Goal: Task Accomplishment & Management: Complete application form

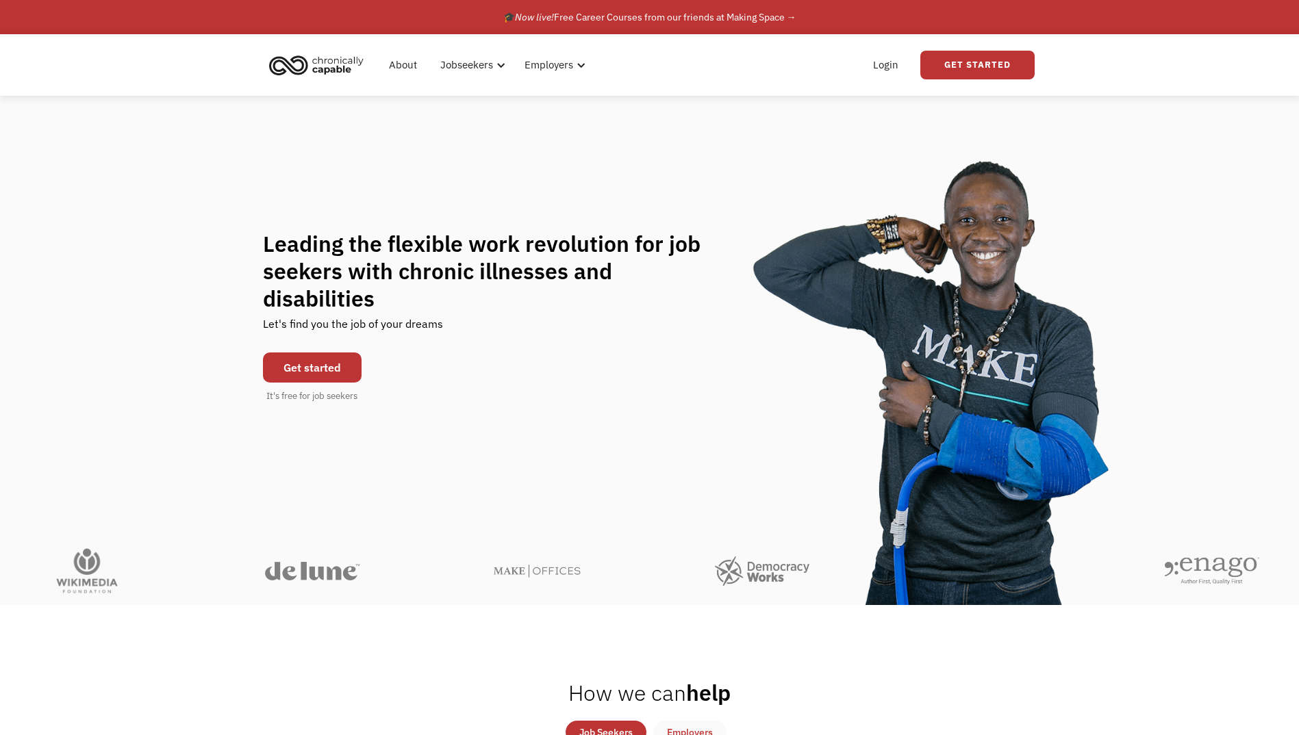
click at [326, 359] on link "Get started" at bounding box center [312, 368] width 99 height 30
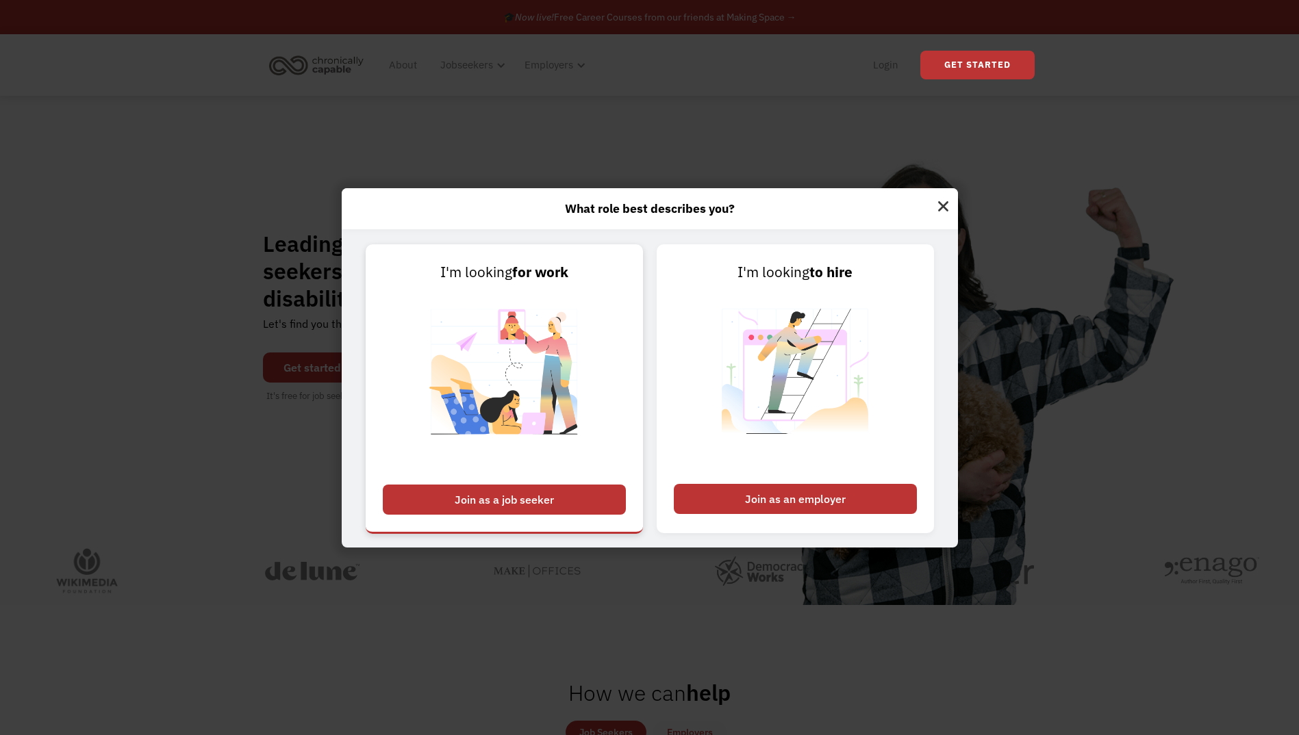
click at [544, 501] on div "Join as a job seeker" at bounding box center [504, 500] width 243 height 30
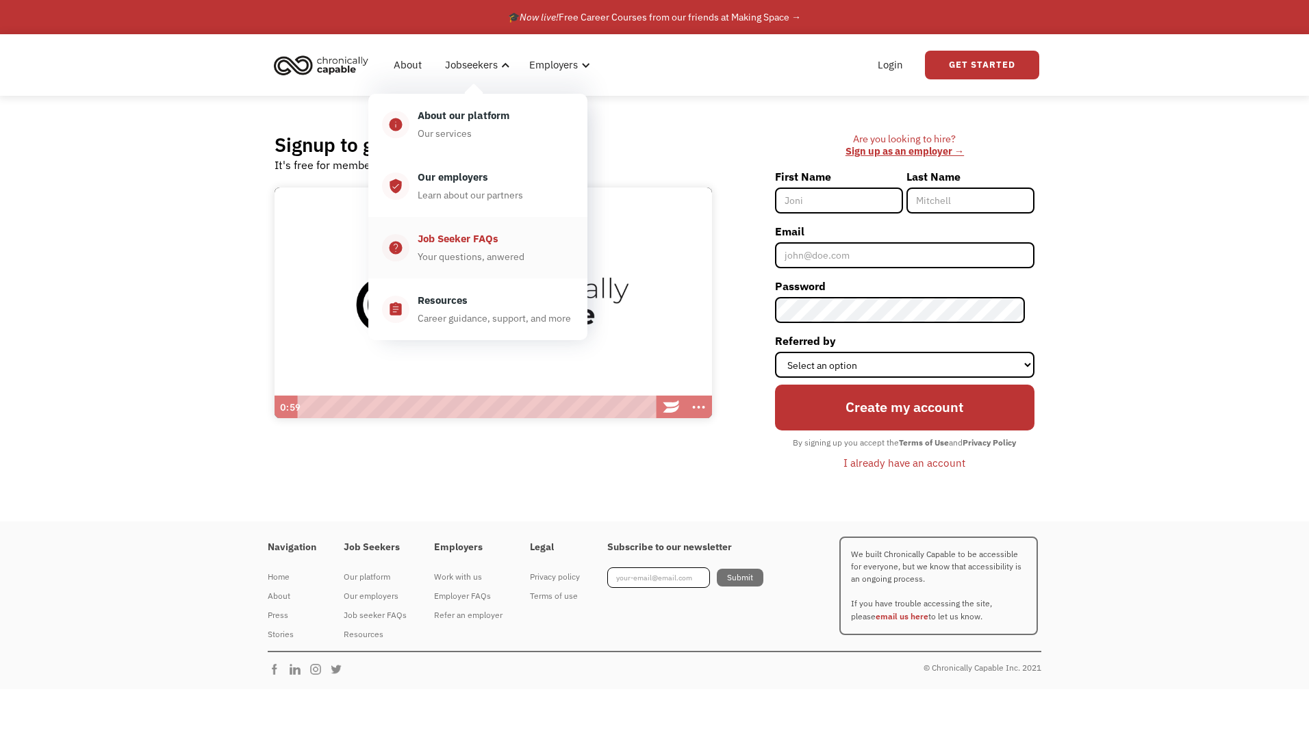
click at [498, 246] on div "Job Seeker FAQs" at bounding box center [458, 239] width 81 height 16
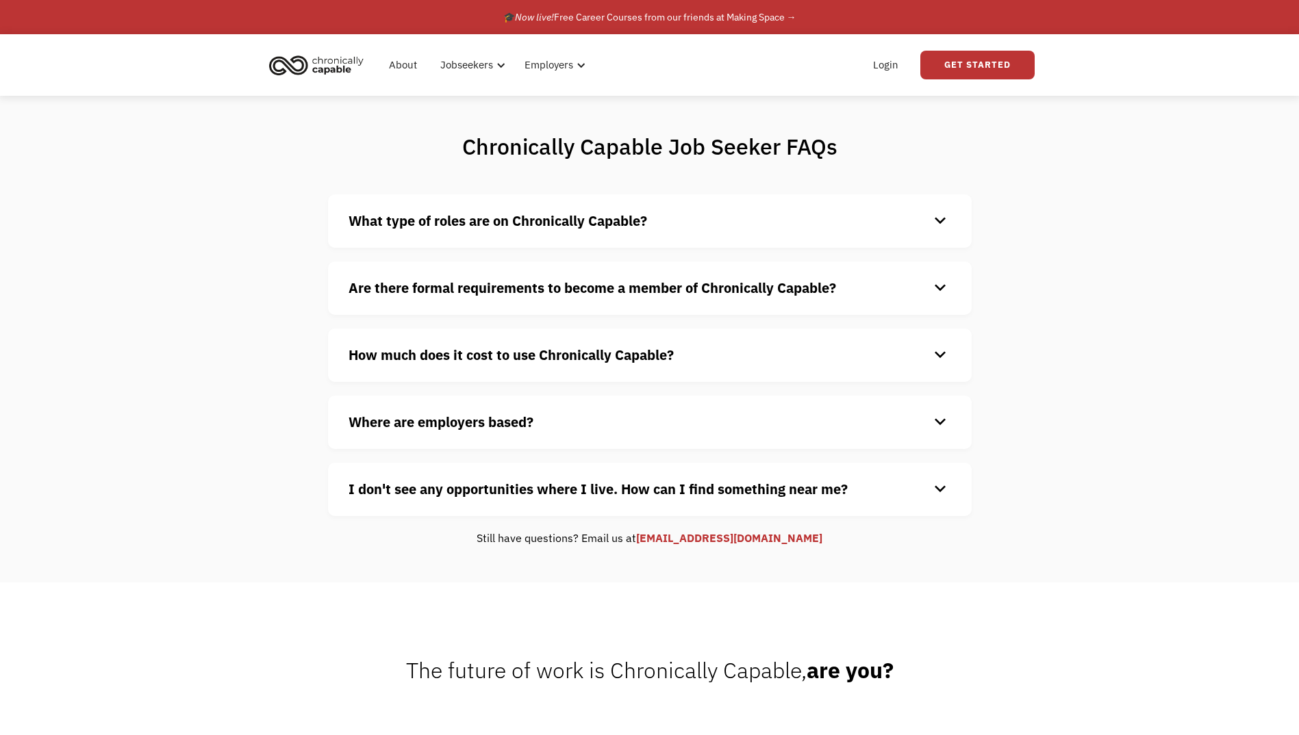
click at [610, 223] on strong "What type of roles are on Chronically Capable?" at bounding box center [497, 221] width 298 height 18
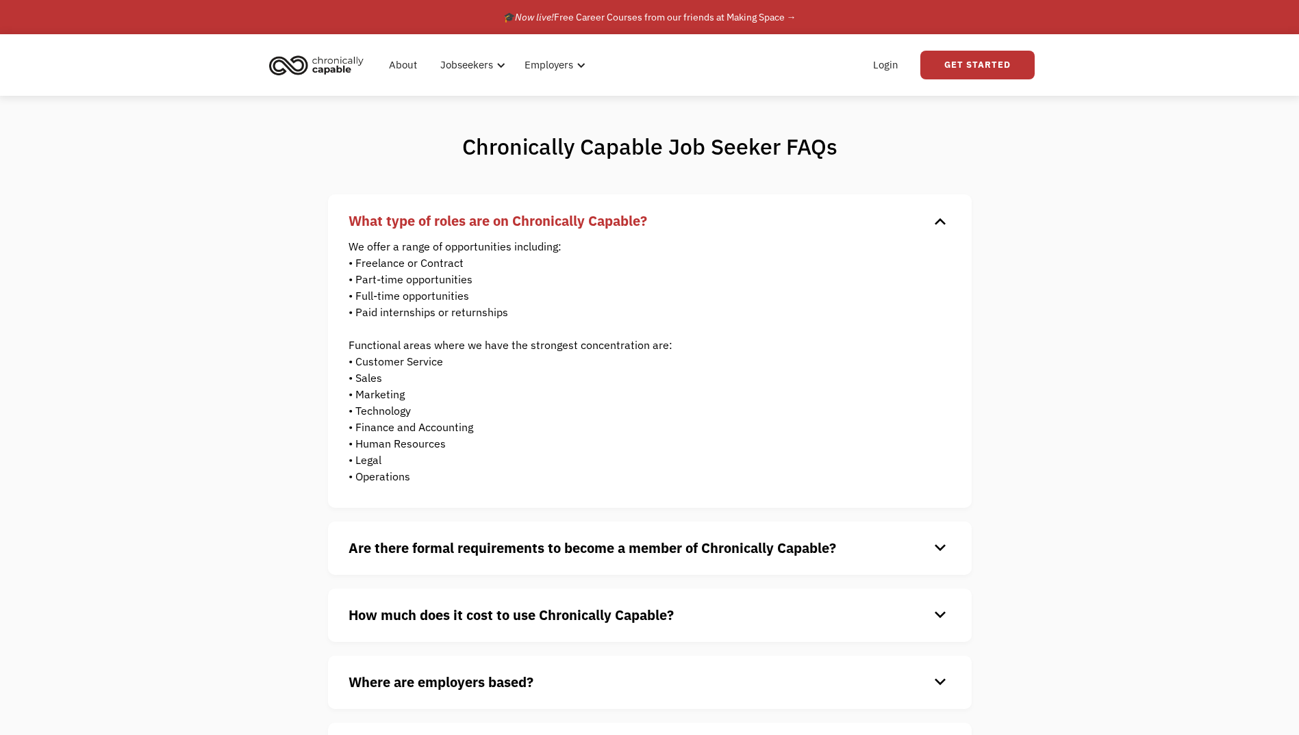
click at [610, 222] on strong "What type of roles are on Chronically Capable?" at bounding box center [497, 221] width 298 height 18
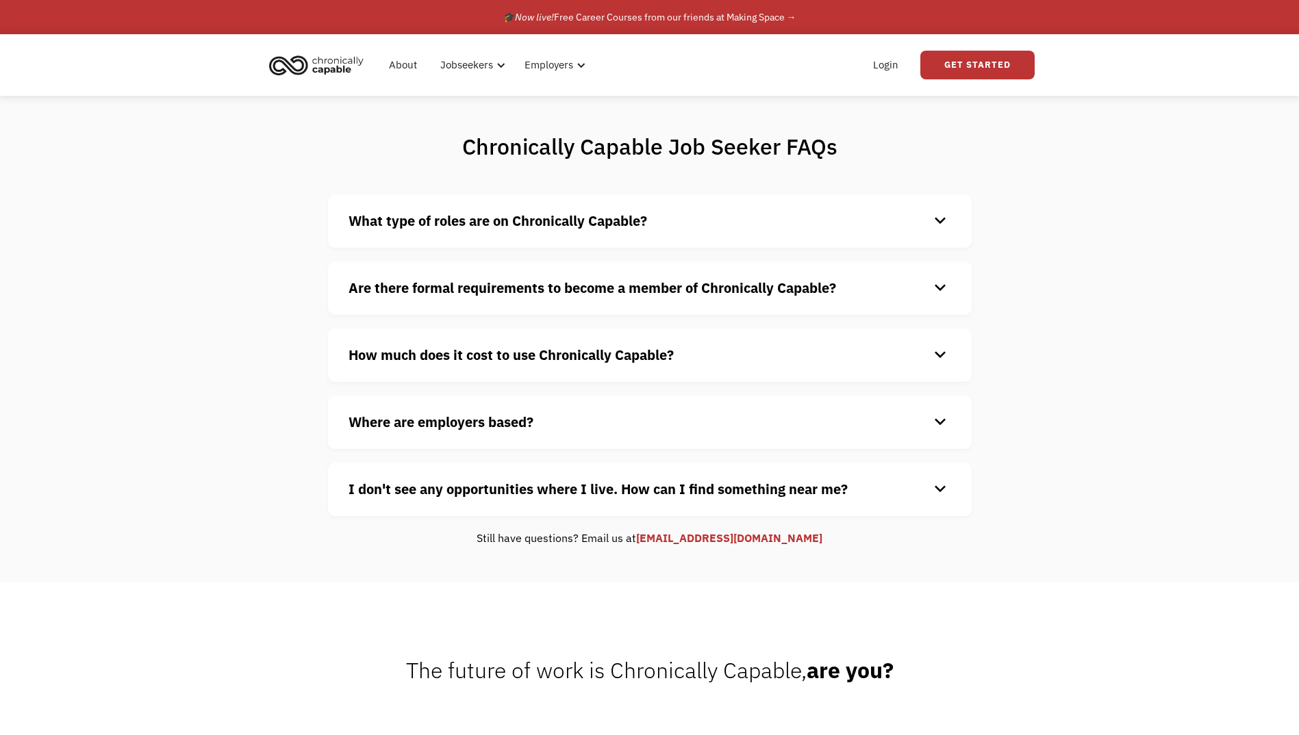
click at [585, 281] on strong "Are there formal requirements to become a member of Chronically Capable?" at bounding box center [591, 288] width 487 height 18
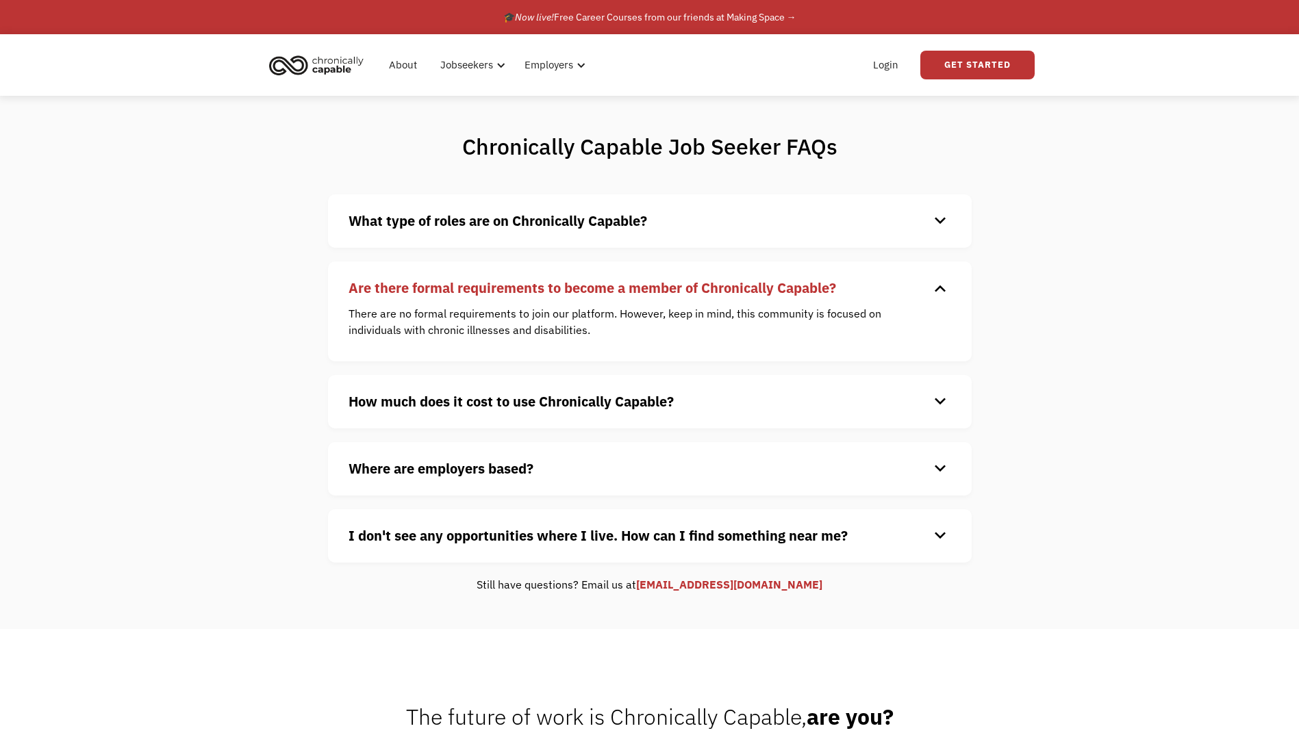
click at [585, 279] on strong "Are there formal requirements to become a member of Chronically Capable?" at bounding box center [591, 288] width 487 height 18
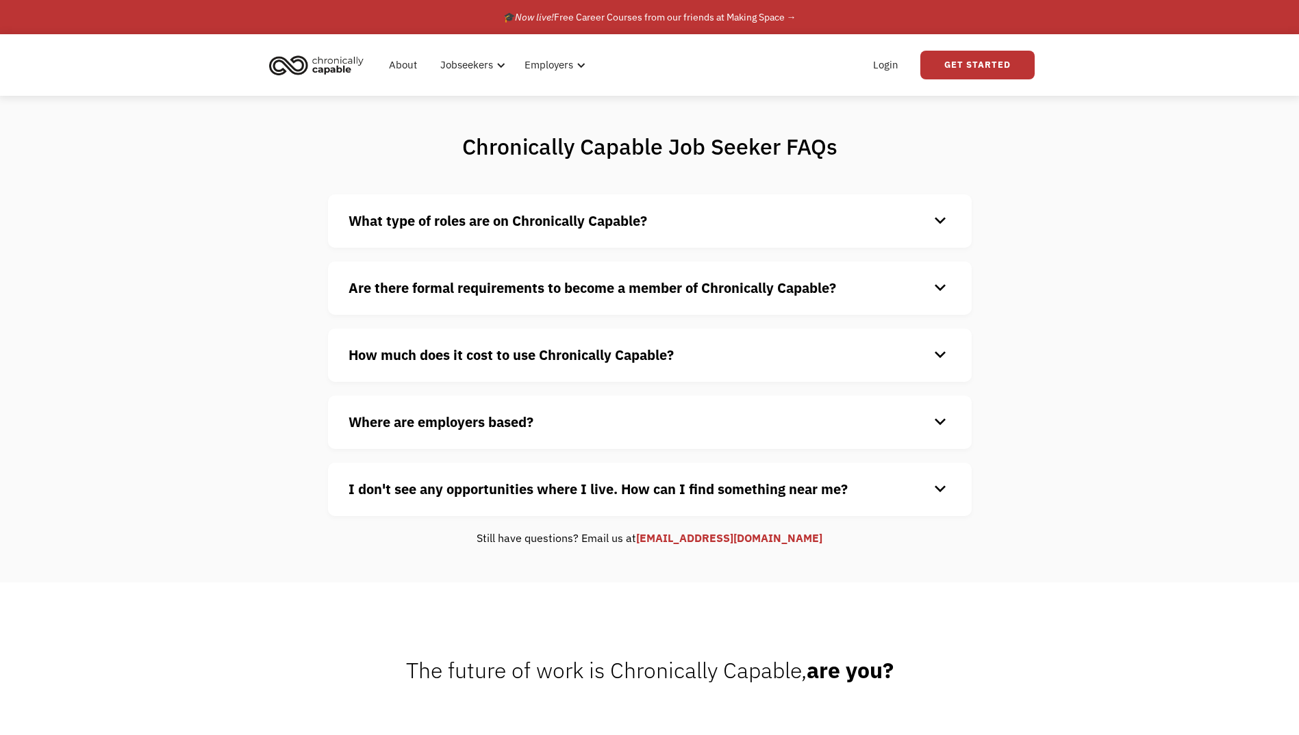
click at [608, 342] on div "How much does it cost to use Chronically Capable? keyboard_arrow_down Chronical…" at bounding box center [649, 355] width 643 height 53
click at [618, 353] on strong "How much does it cost to use Chronically Capable?" at bounding box center [510, 355] width 325 height 18
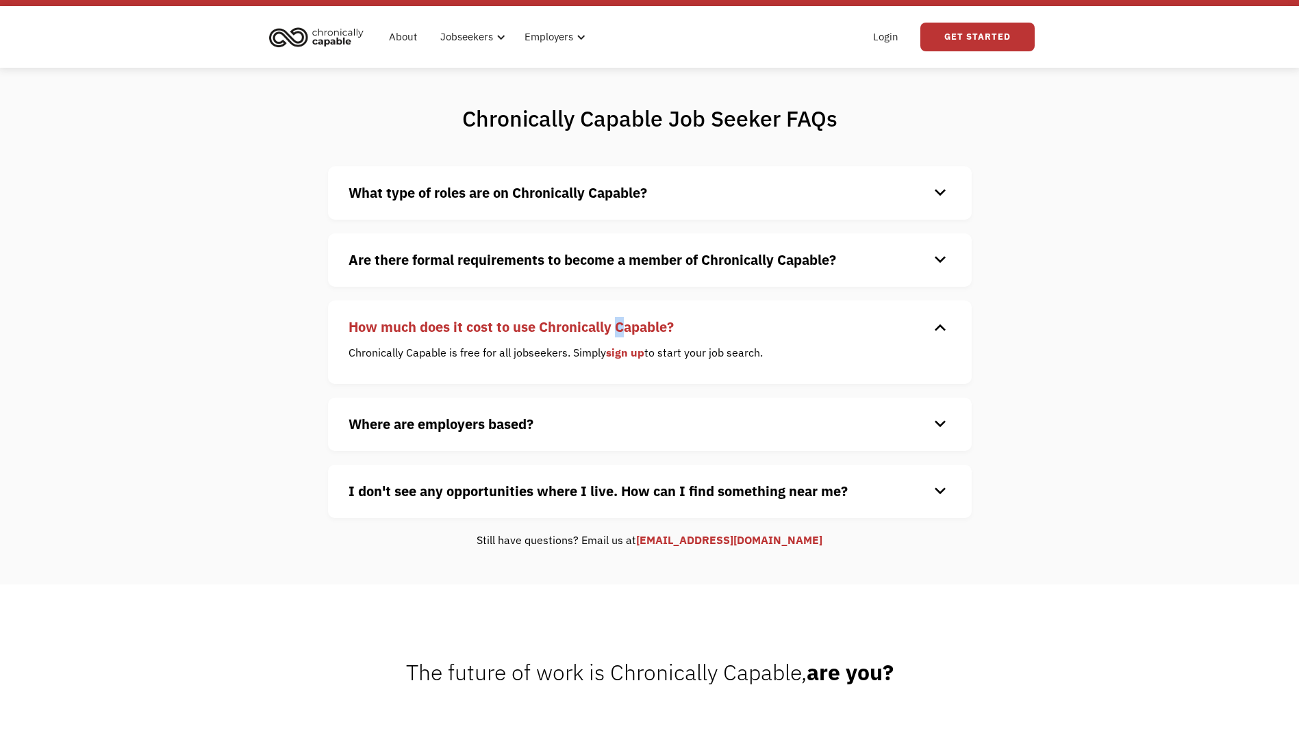
scroll to position [68, 0]
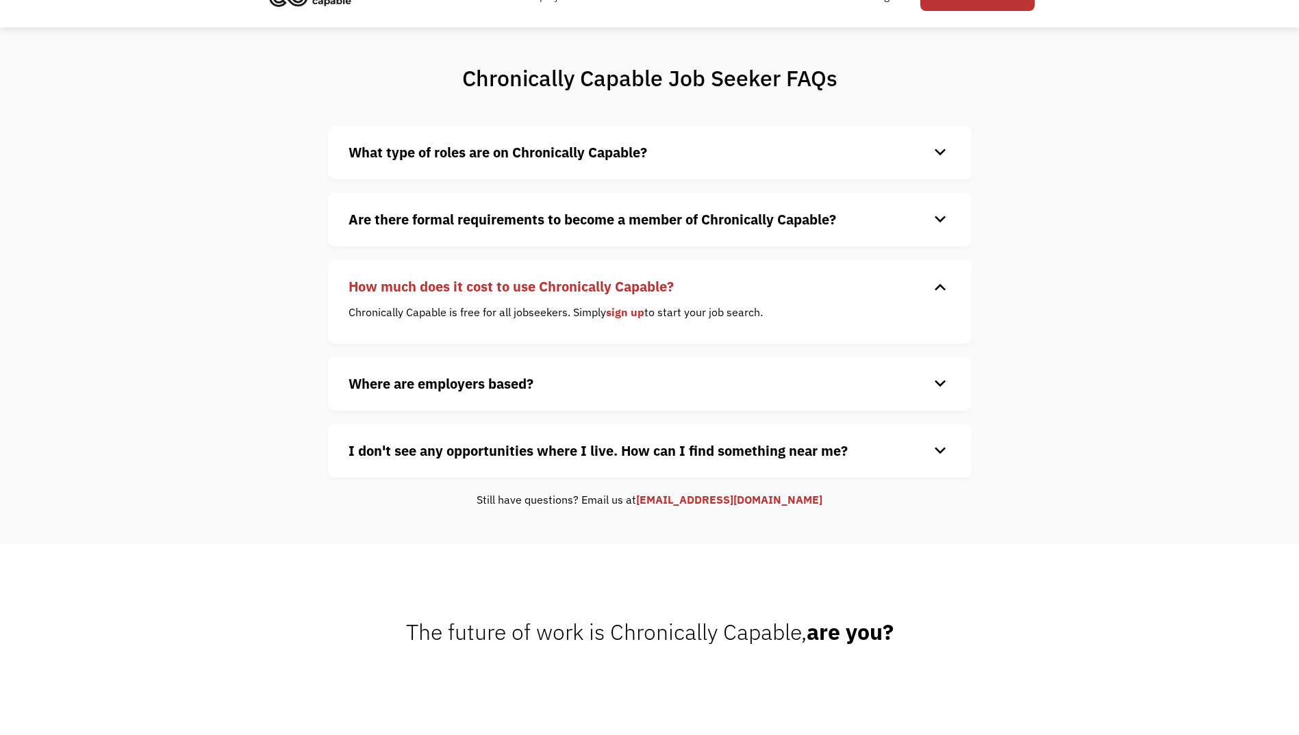
click at [1065, 298] on div "Chronically Capable Job Seeker FAQs What type of roles are on Chronically Capab…" at bounding box center [649, 285] width 1299 height 517
click at [834, 301] on div "How much does it cost to use Chronically Capable? keyboard_arrow_down Chronical…" at bounding box center [649, 302] width 643 height 84
click at [665, 297] on div "How much does it cost to use Chronically Capable? keyboard_arrow_down Chronical…" at bounding box center [649, 302] width 643 height 84
drag, startPoint x: 857, startPoint y: 292, endPoint x: 958, endPoint y: 272, distance: 103.4
click at [860, 292] on h4 "How much does it cost to use Chronically Capable?" at bounding box center [638, 287] width 580 height 21
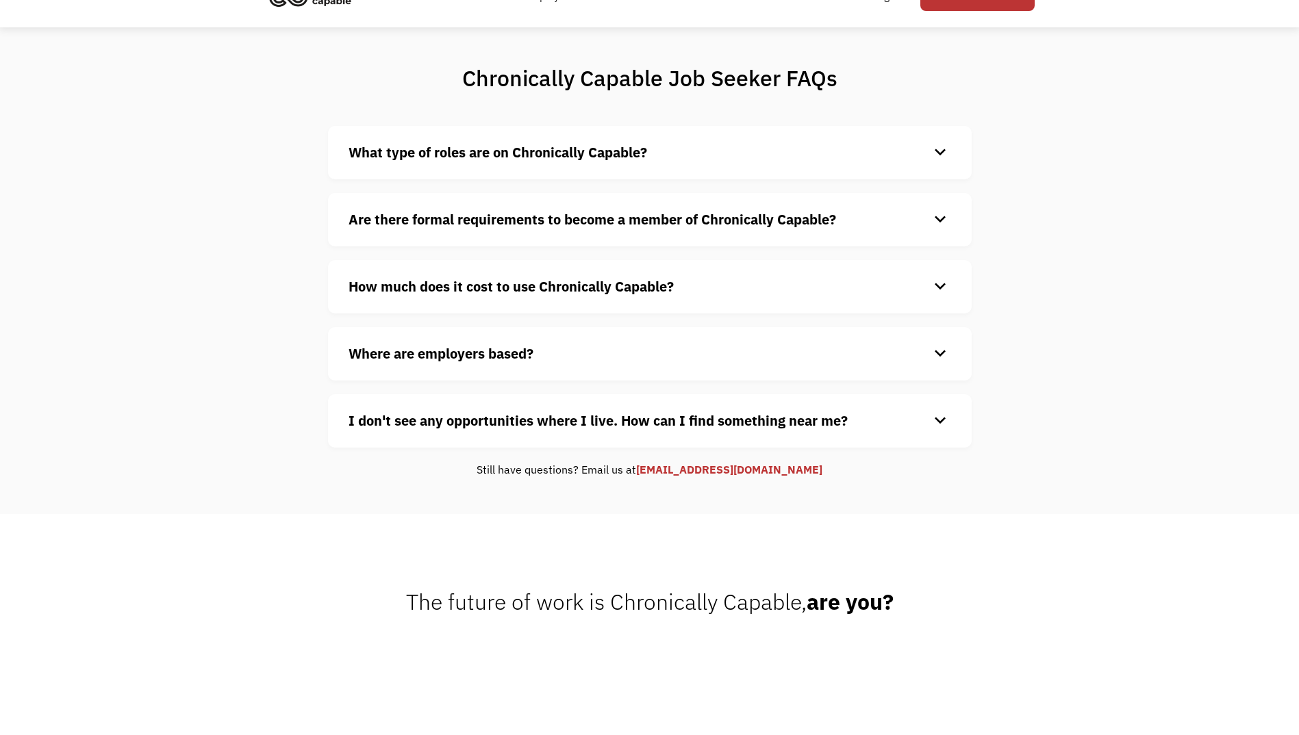
click at [884, 322] on div "What type of roles are on Chronically Capable? keyboard_arrow_down We offer a r…" at bounding box center [649, 287] width 643 height 322
click at [854, 356] on h4 "Where are employers based?" at bounding box center [638, 354] width 580 height 21
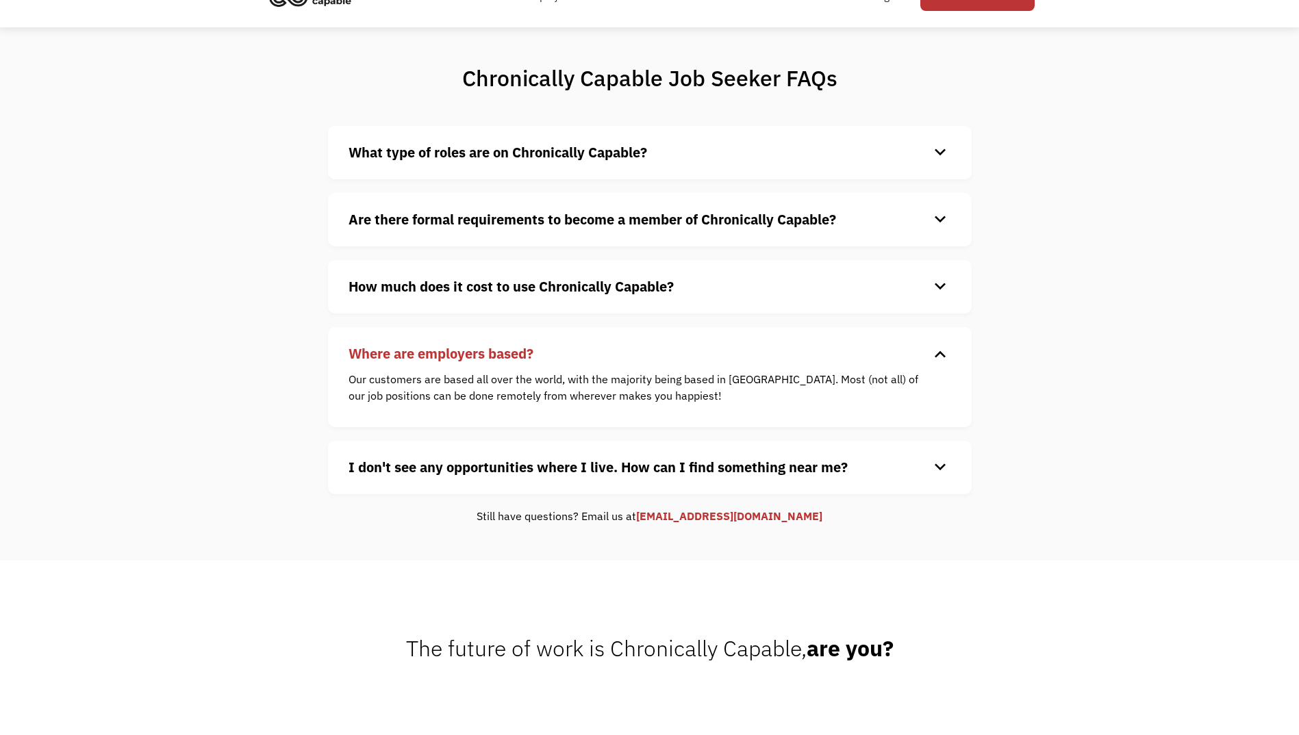
click at [854, 356] on h4 "Where are employers based?" at bounding box center [638, 354] width 580 height 21
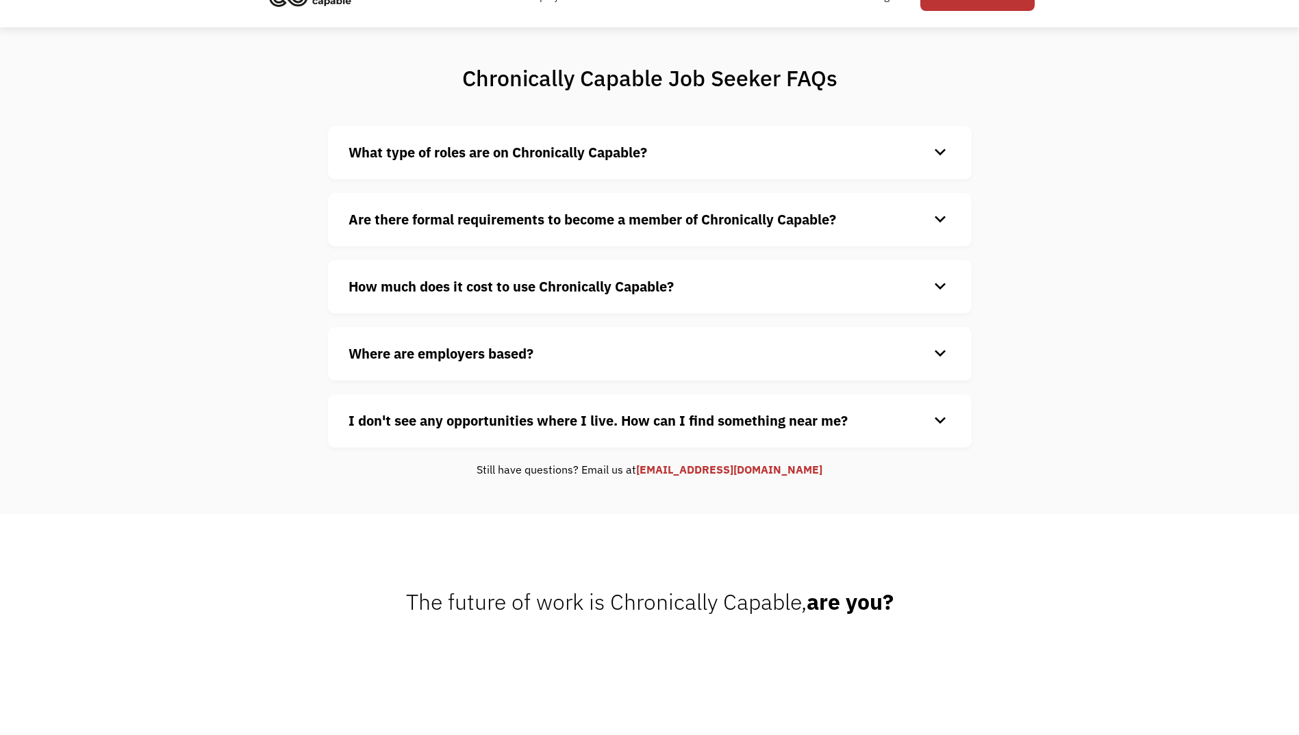
click at [848, 428] on h4 "I don't see any opportunities where I live. How can I find something near me?" at bounding box center [638, 421] width 580 height 21
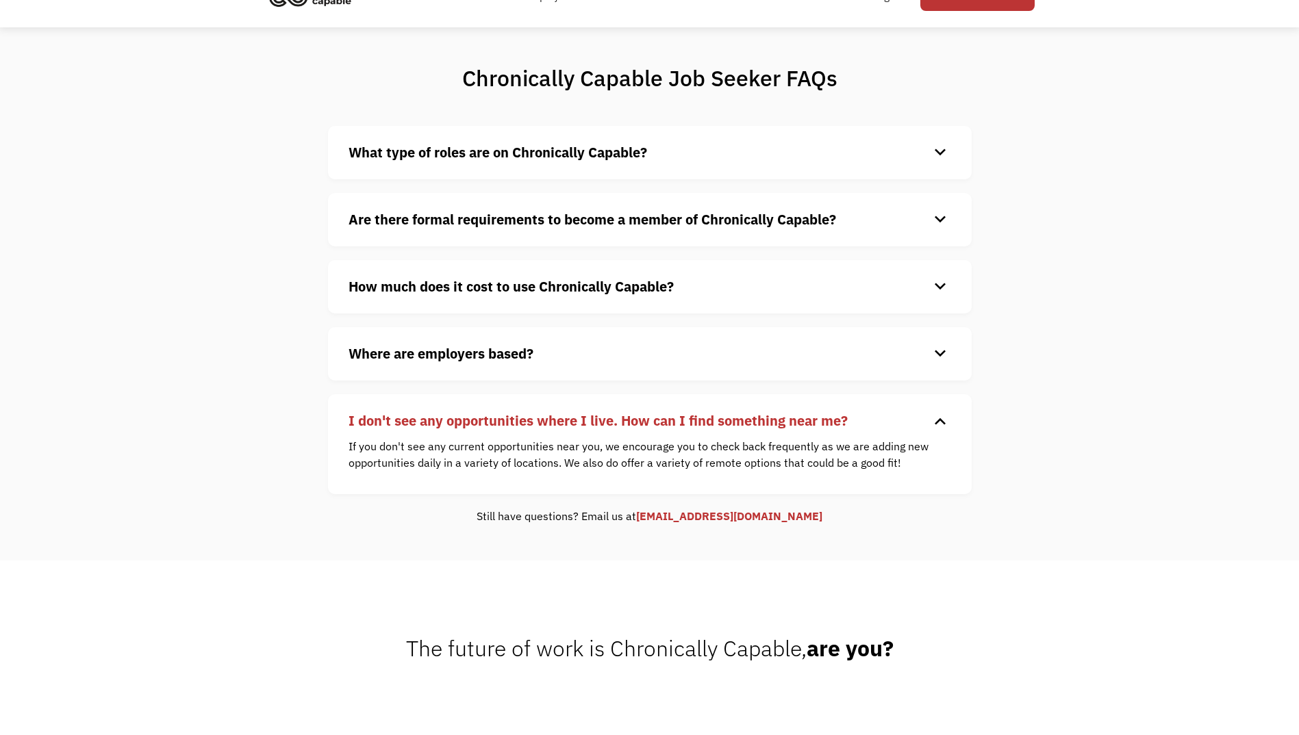
click at [934, 420] on div "keyboard_arrow_down" at bounding box center [940, 421] width 22 height 21
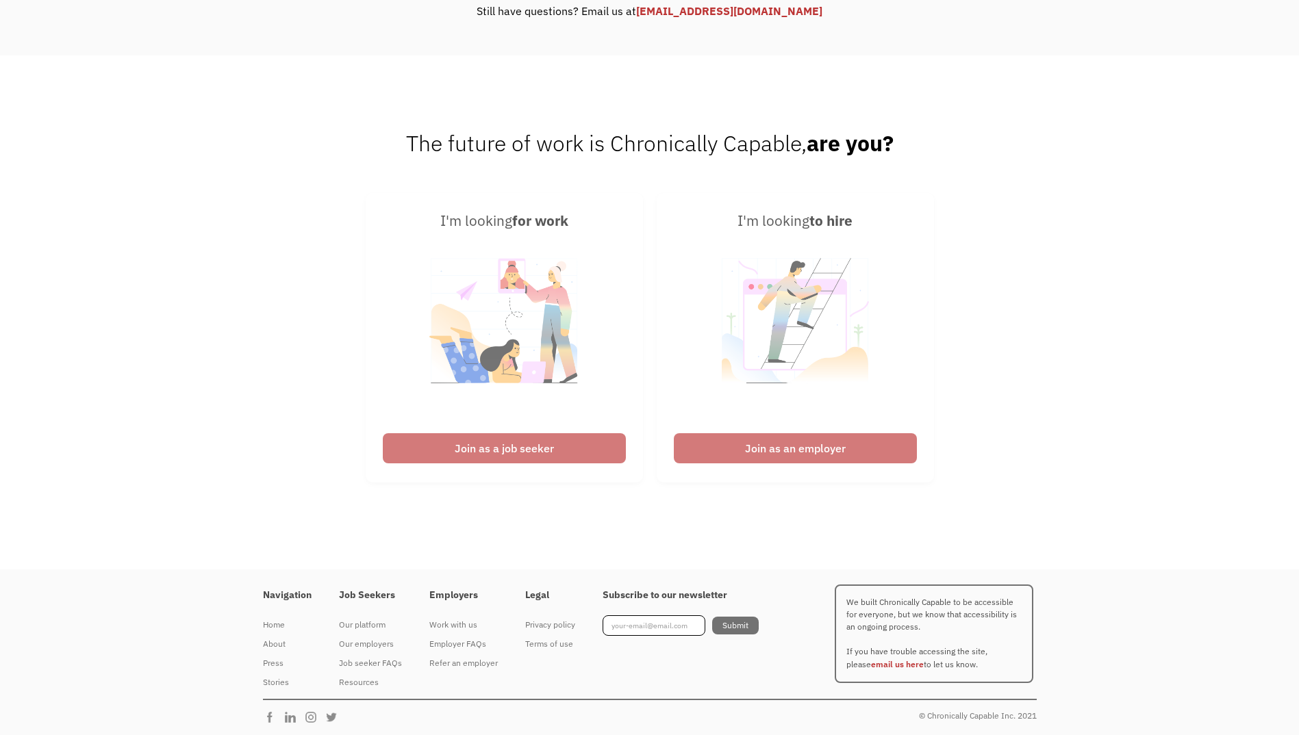
scroll to position [529, 0]
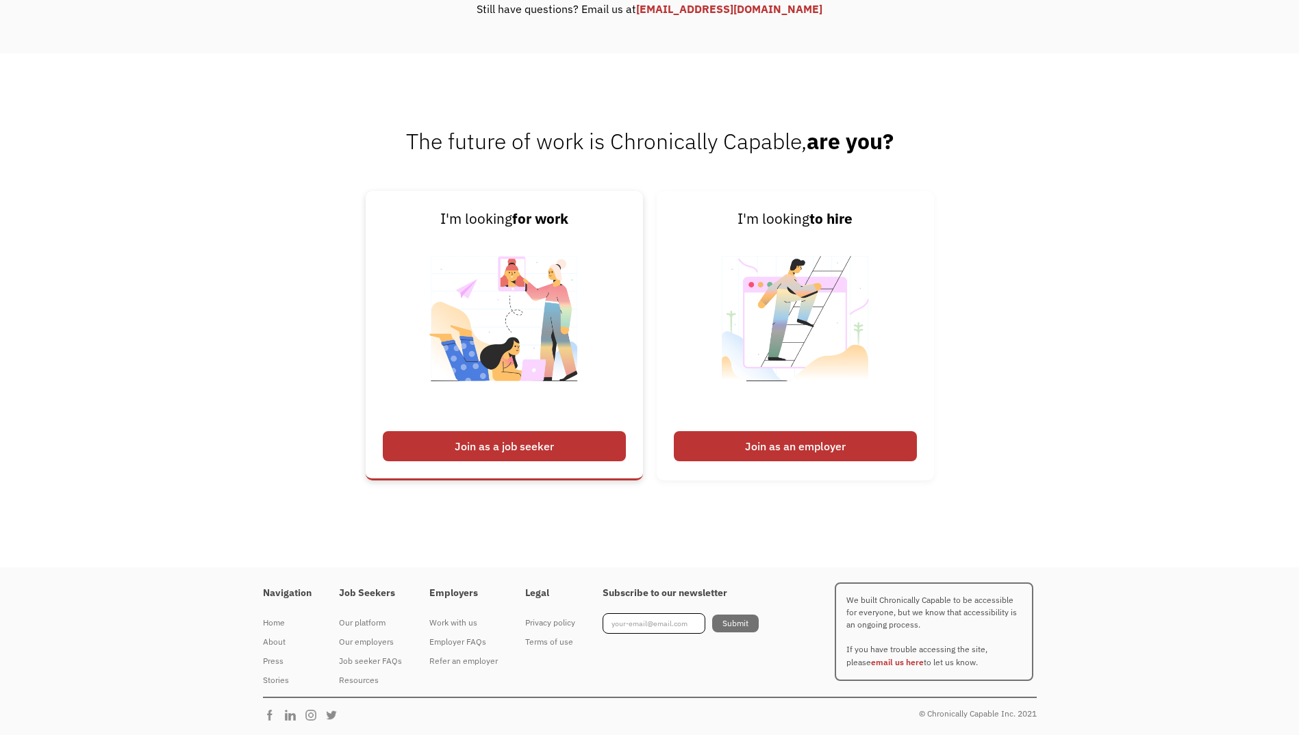
click at [583, 452] on div "Join as a job seeker" at bounding box center [504, 446] width 243 height 30
click at [556, 448] on div "Join as a job seeker" at bounding box center [504, 446] width 243 height 30
click at [502, 436] on div "Join as a job seeker" at bounding box center [504, 446] width 243 height 30
click at [489, 439] on div "Join as a job seeker" at bounding box center [504, 446] width 243 height 30
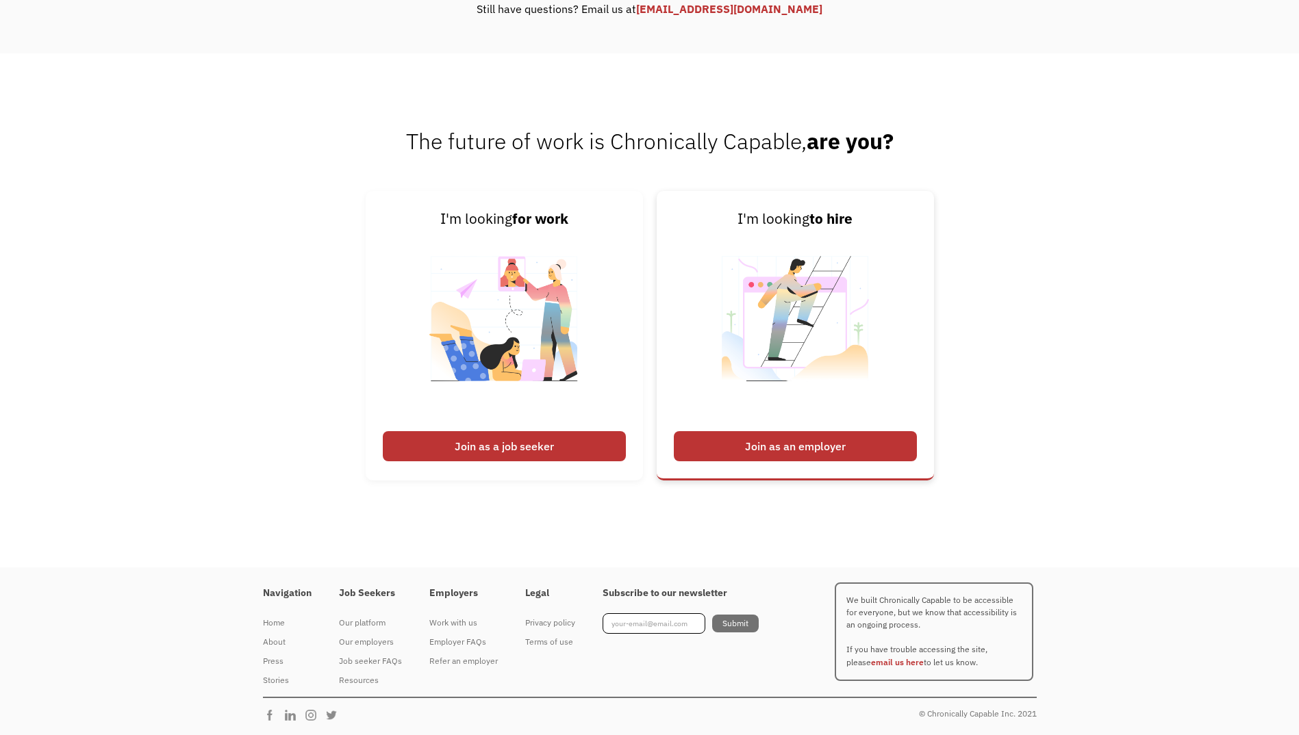
click at [878, 372] on img at bounding box center [795, 328] width 170 height 194
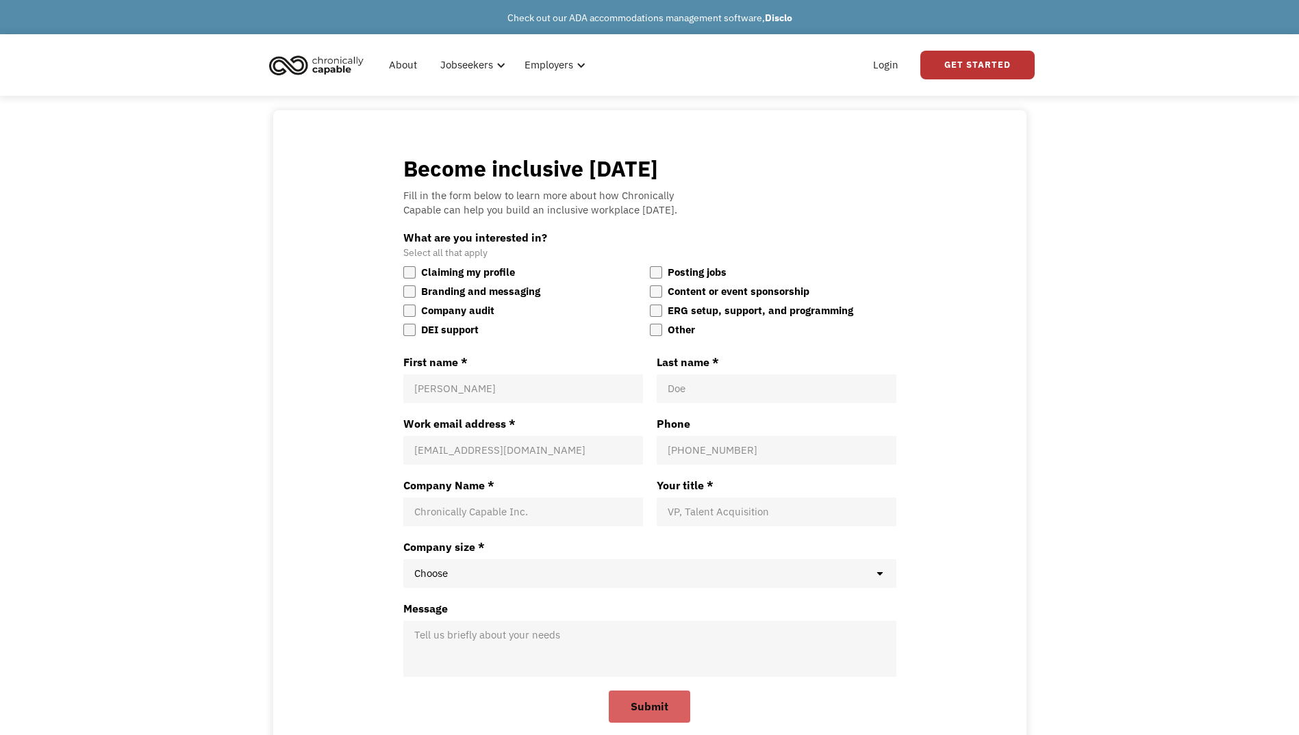
click at [331, 71] on img "home" at bounding box center [316, 65] width 103 height 30
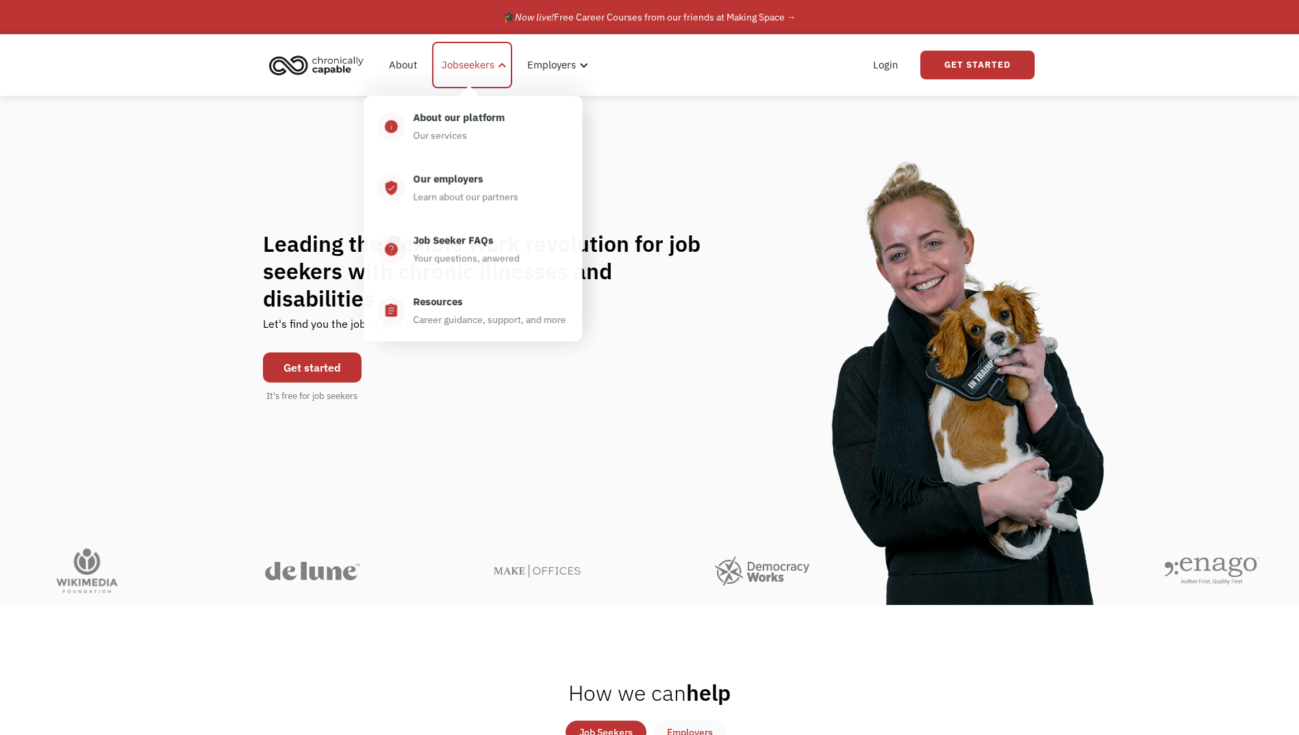
click at [470, 59] on div "Jobseekers" at bounding box center [468, 65] width 53 height 16
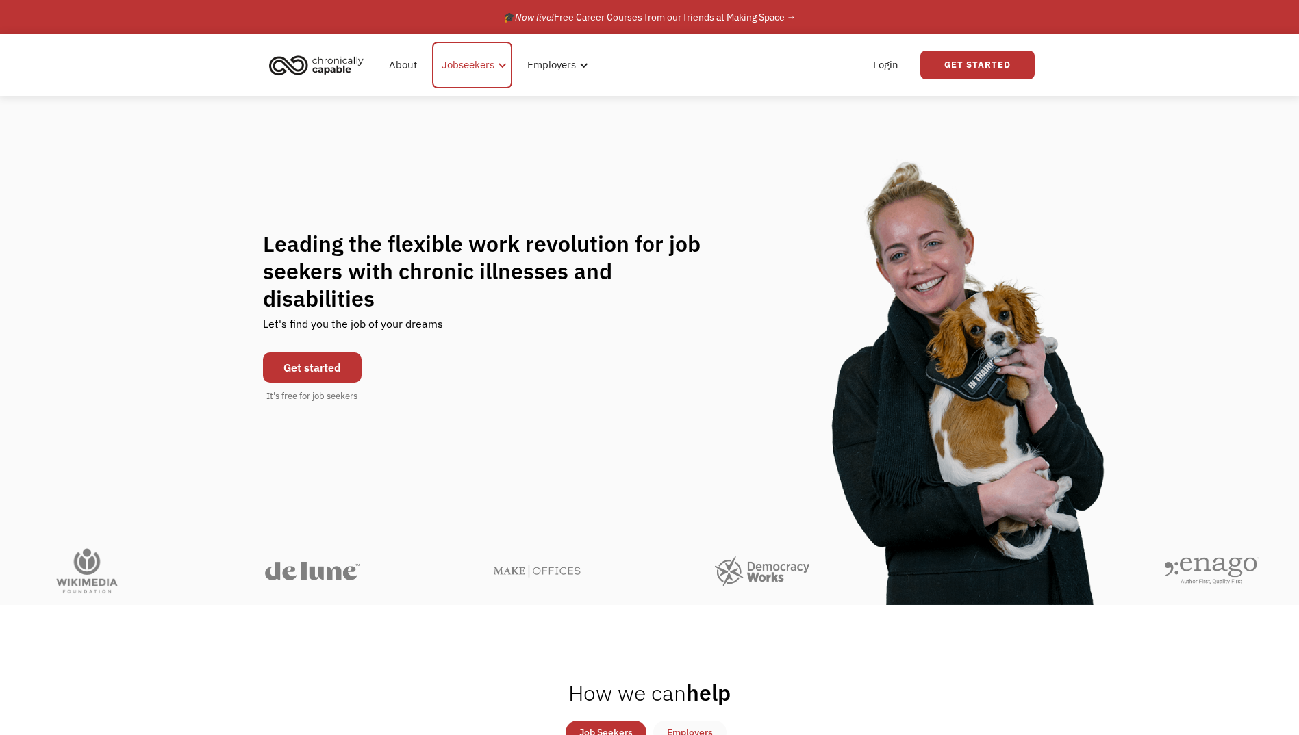
click at [475, 64] on div "Jobseekers" at bounding box center [468, 65] width 53 height 16
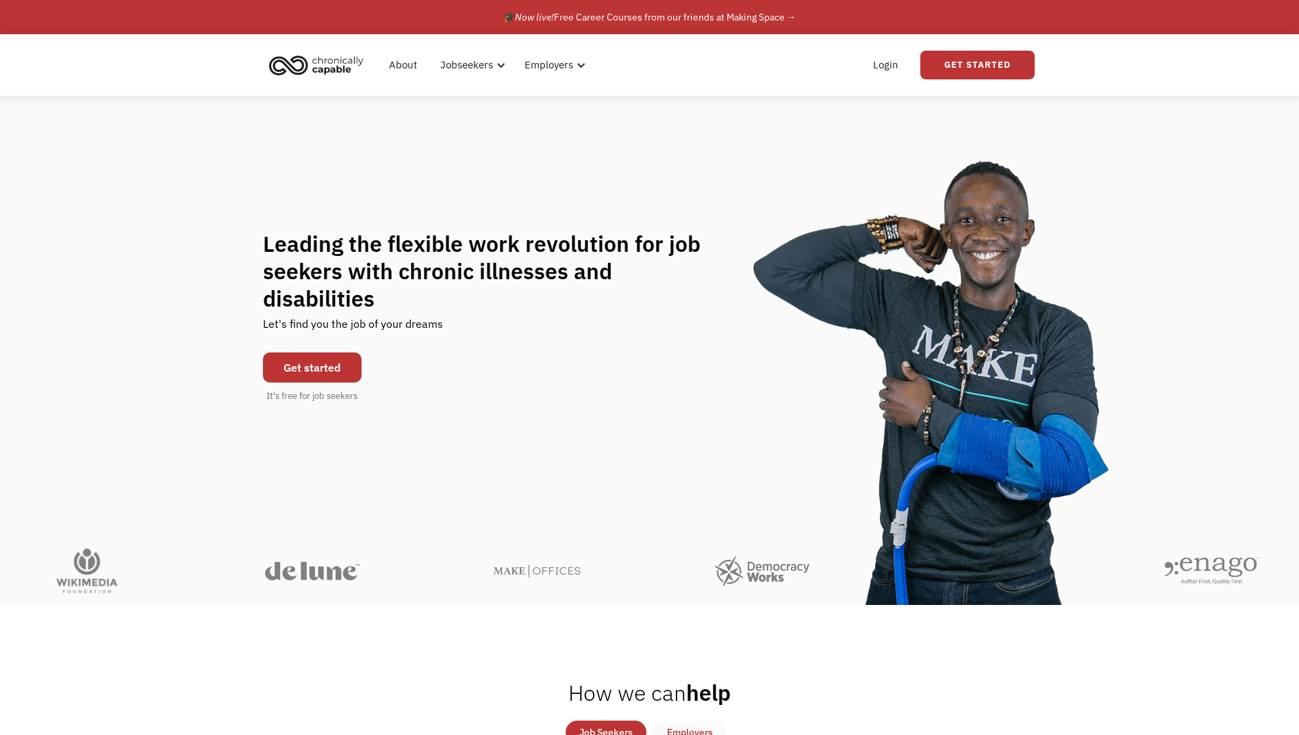
click at [321, 359] on link "Get started" at bounding box center [312, 368] width 99 height 30
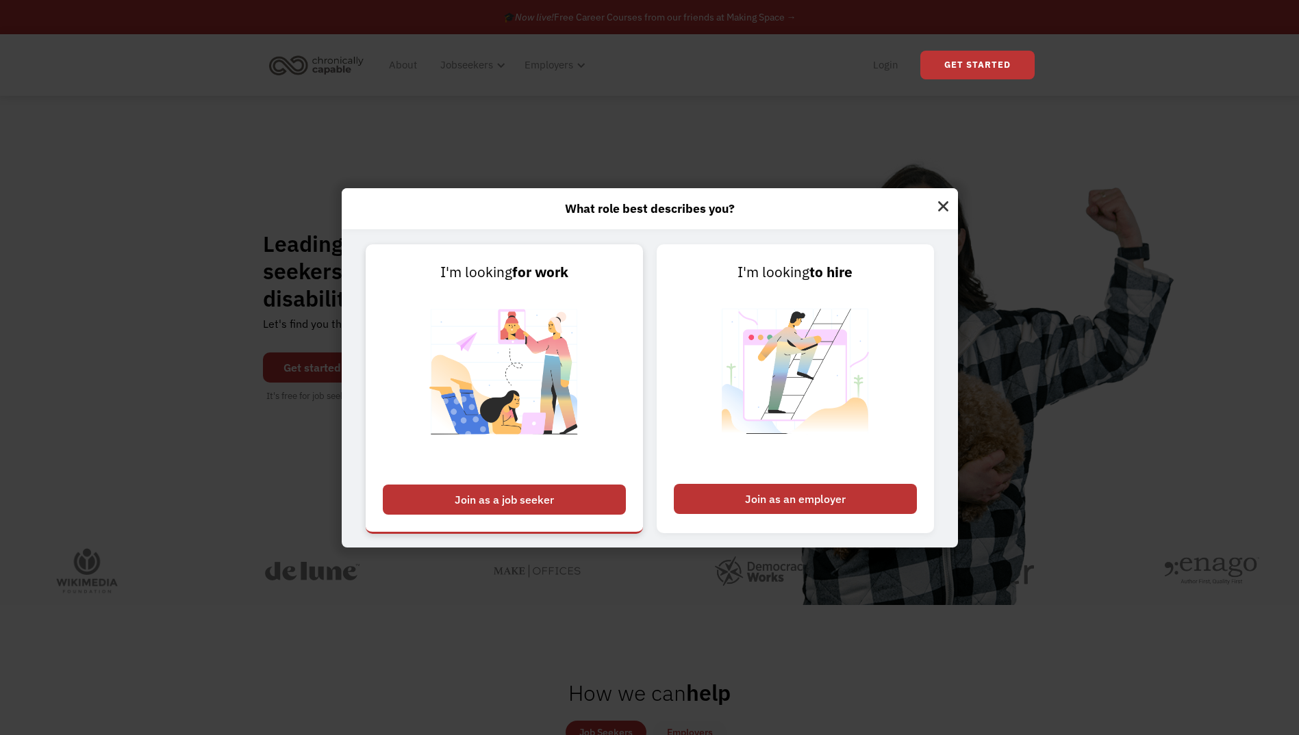
click at [549, 504] on div "Join as a job seeker" at bounding box center [504, 500] width 243 height 30
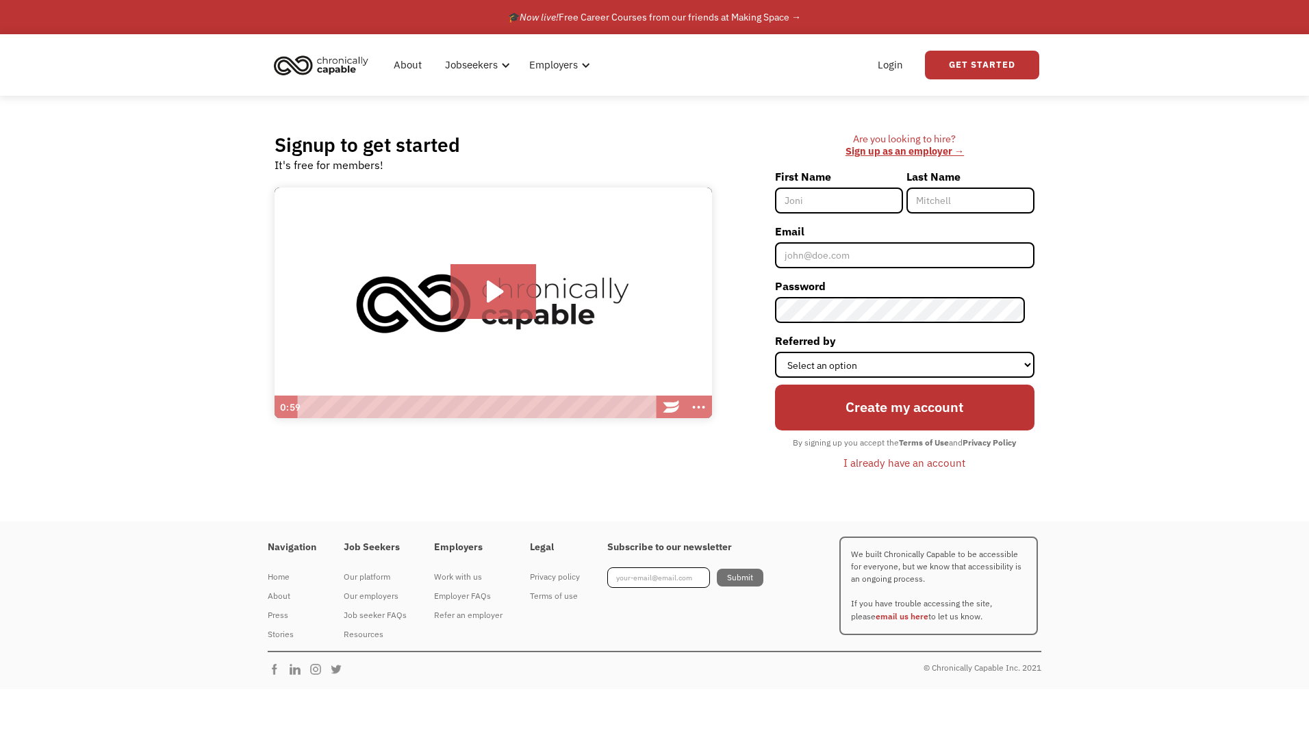
click at [841, 203] on input "First Name" at bounding box center [839, 201] width 128 height 26
click at [472, 291] on icon "Play Video: Introducing Chronically Capable" at bounding box center [493, 291] width 86 height 55
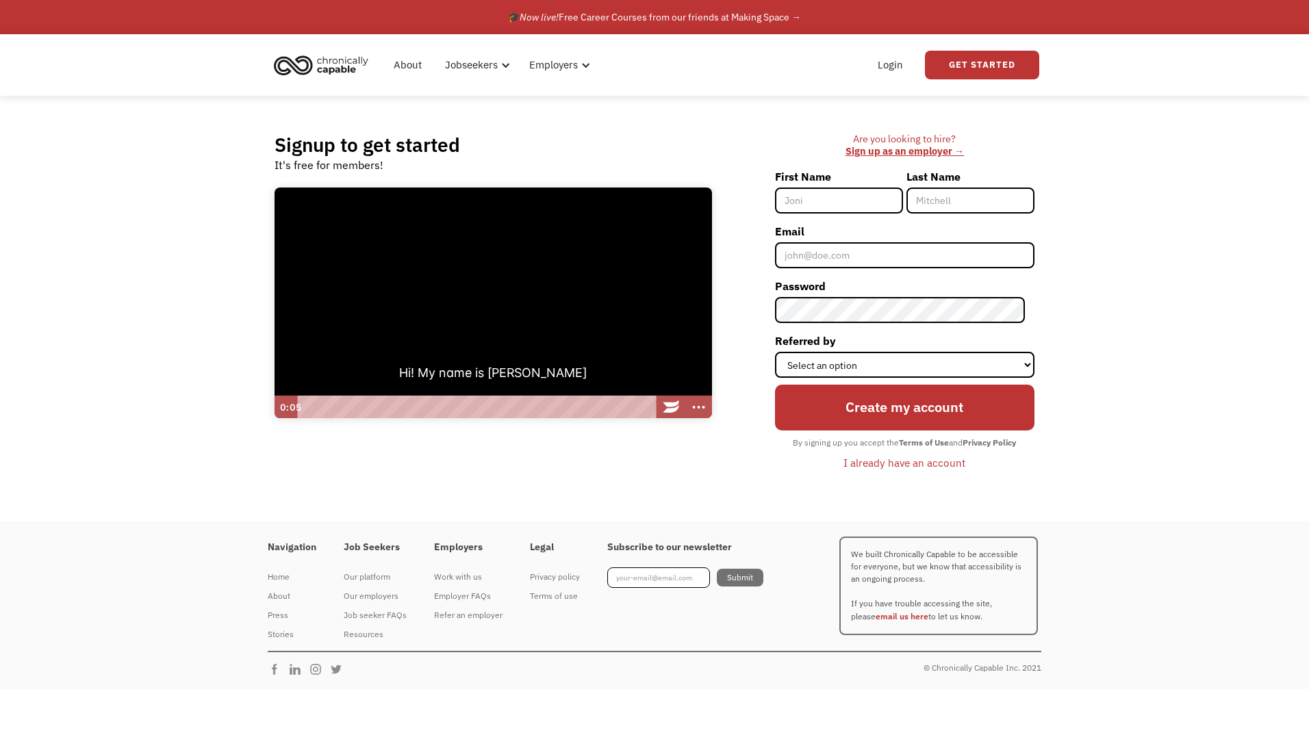
click at [335, 408] on div "Playbar" at bounding box center [478, 407] width 346 height 23
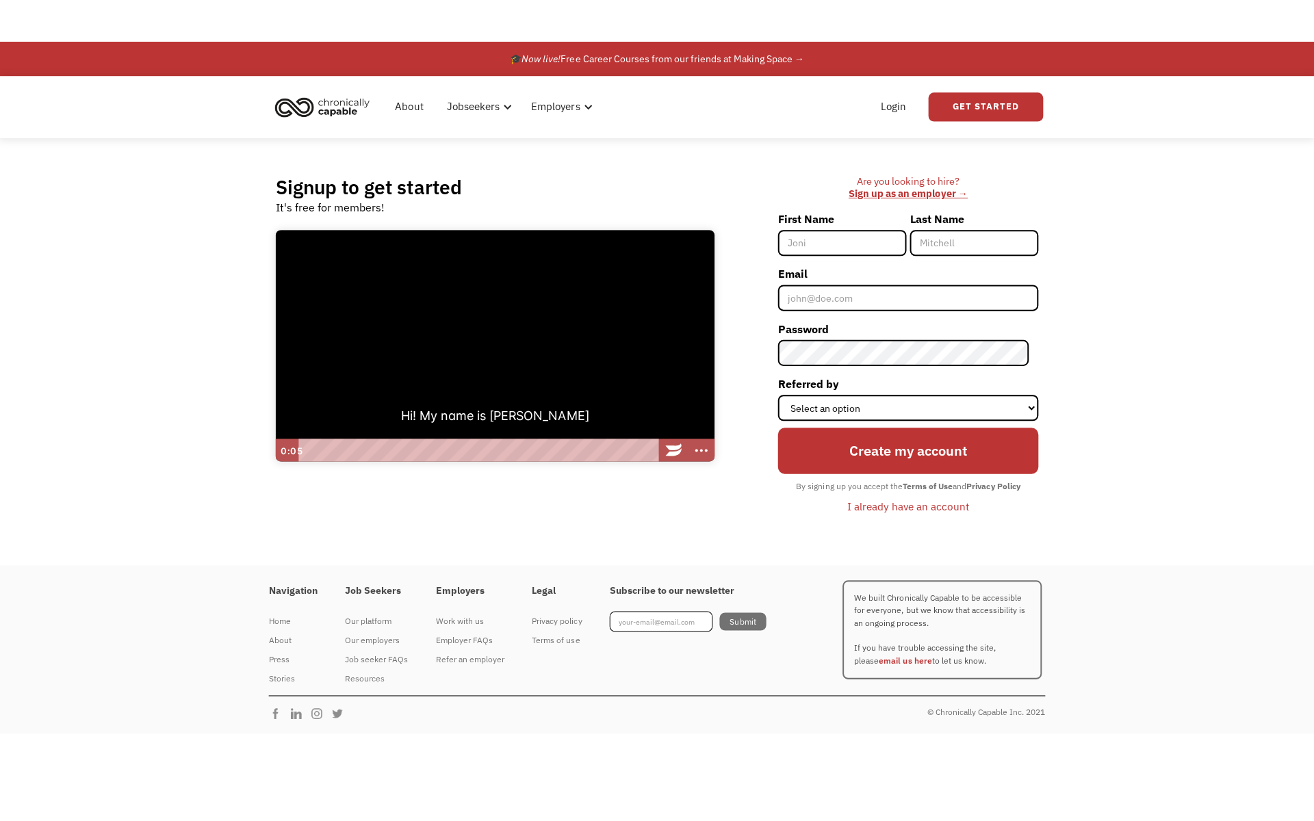
scroll to position [1, 0]
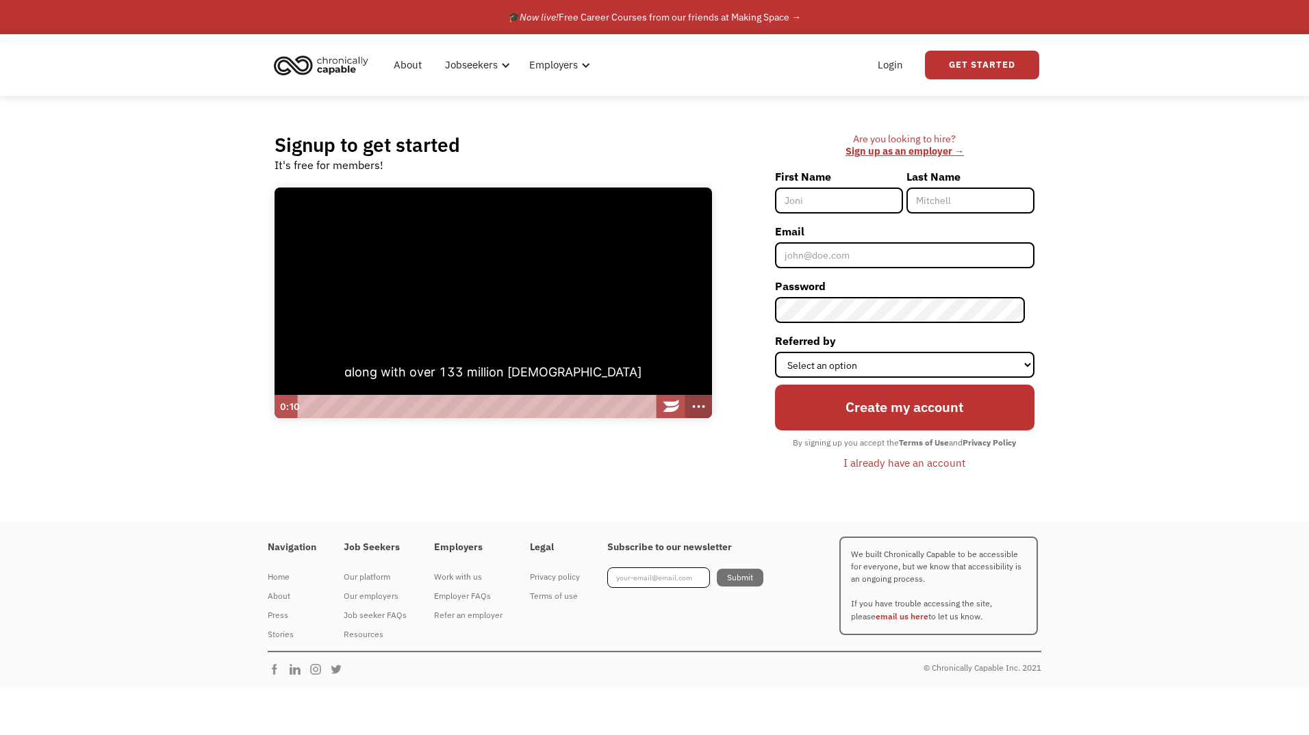
click at [693, 408] on icon "Show more buttons" at bounding box center [698, 406] width 27 height 23
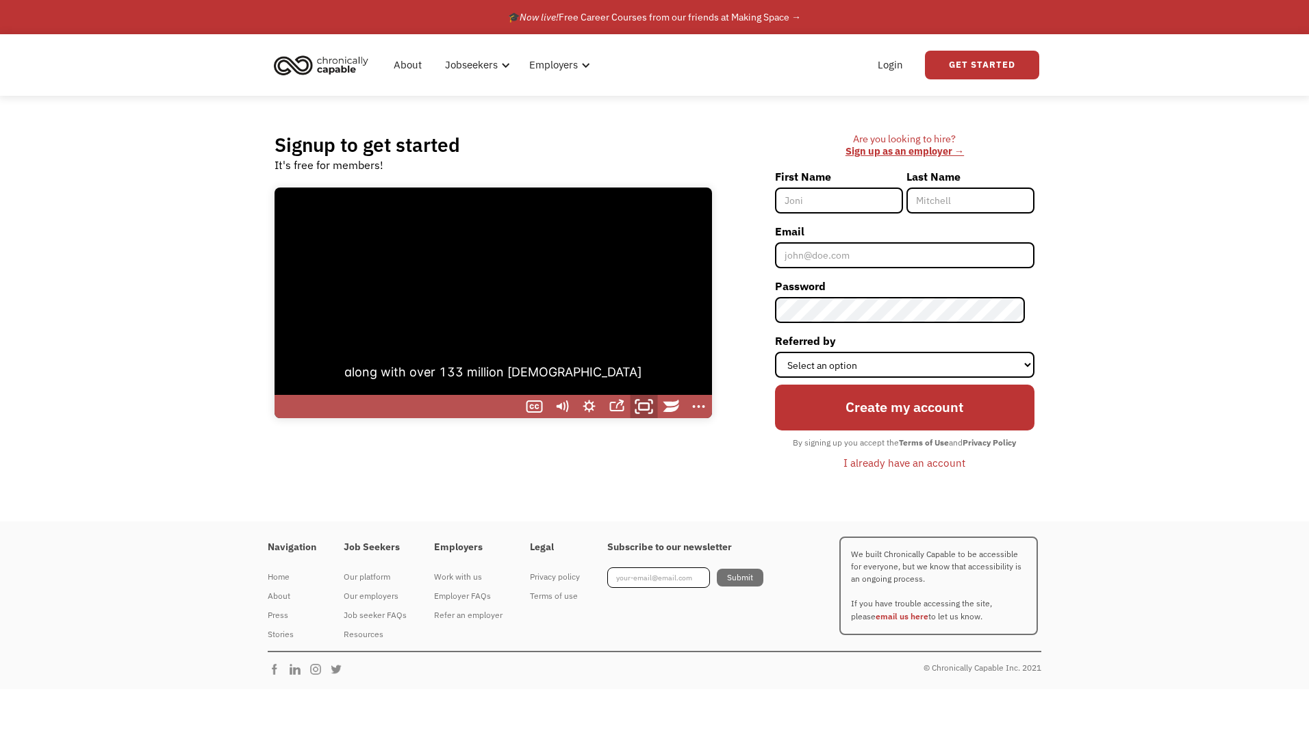
click at [637, 405] on icon "Fullscreen" at bounding box center [643, 406] width 33 height 28
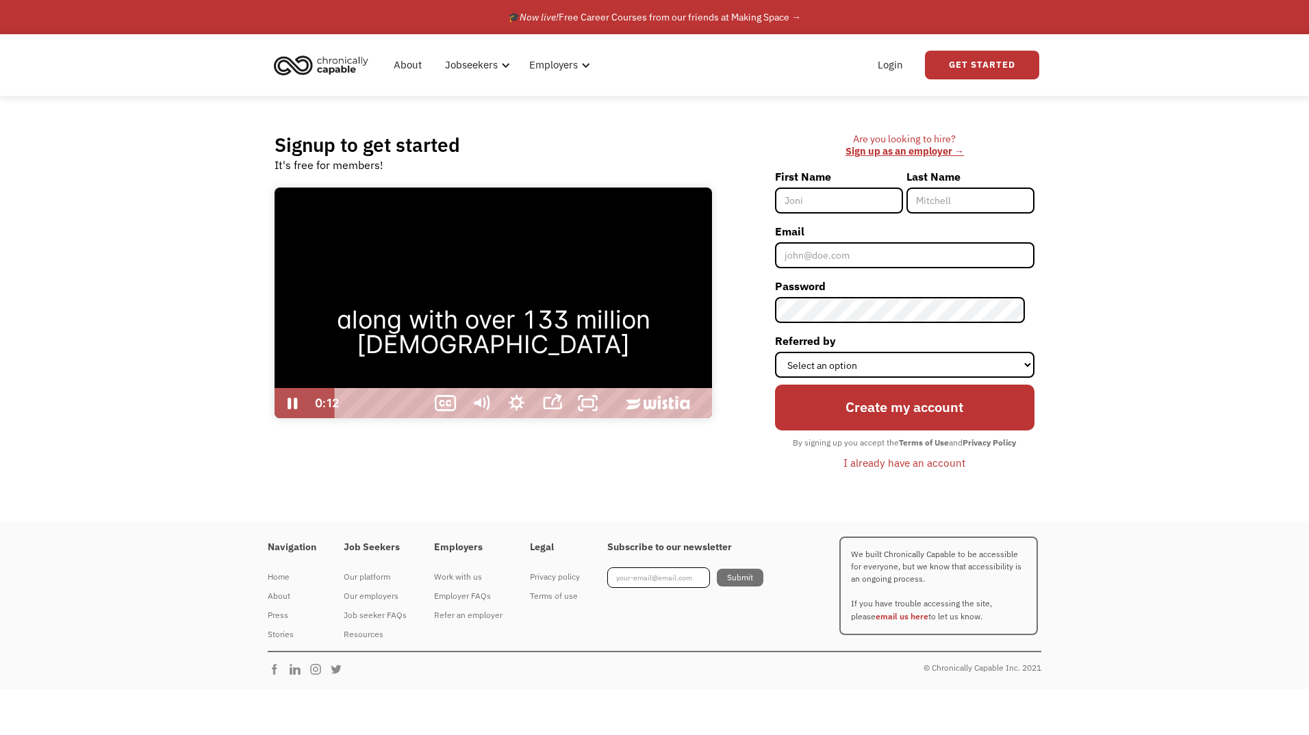
scroll to position [0, 0]
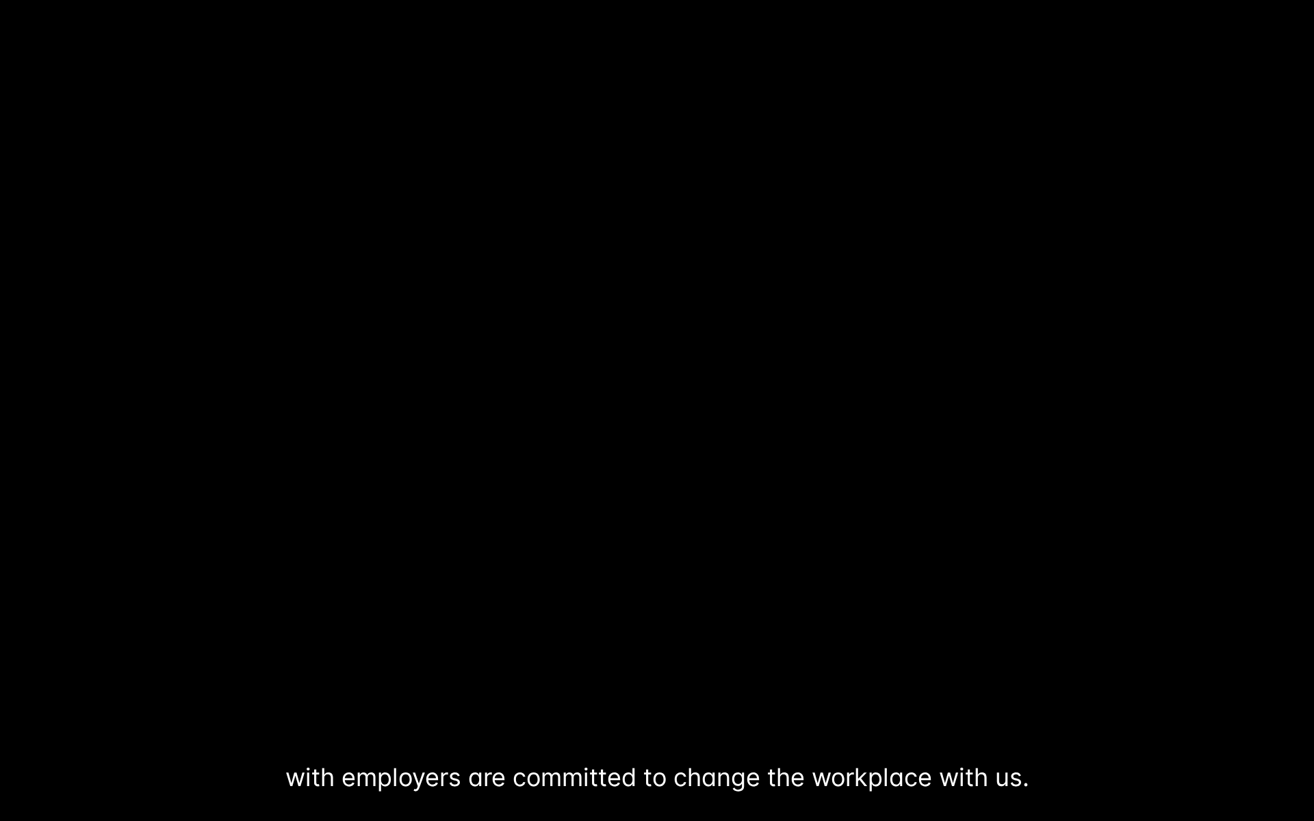
click at [640, 451] on div at bounding box center [657, 410] width 1314 height 821
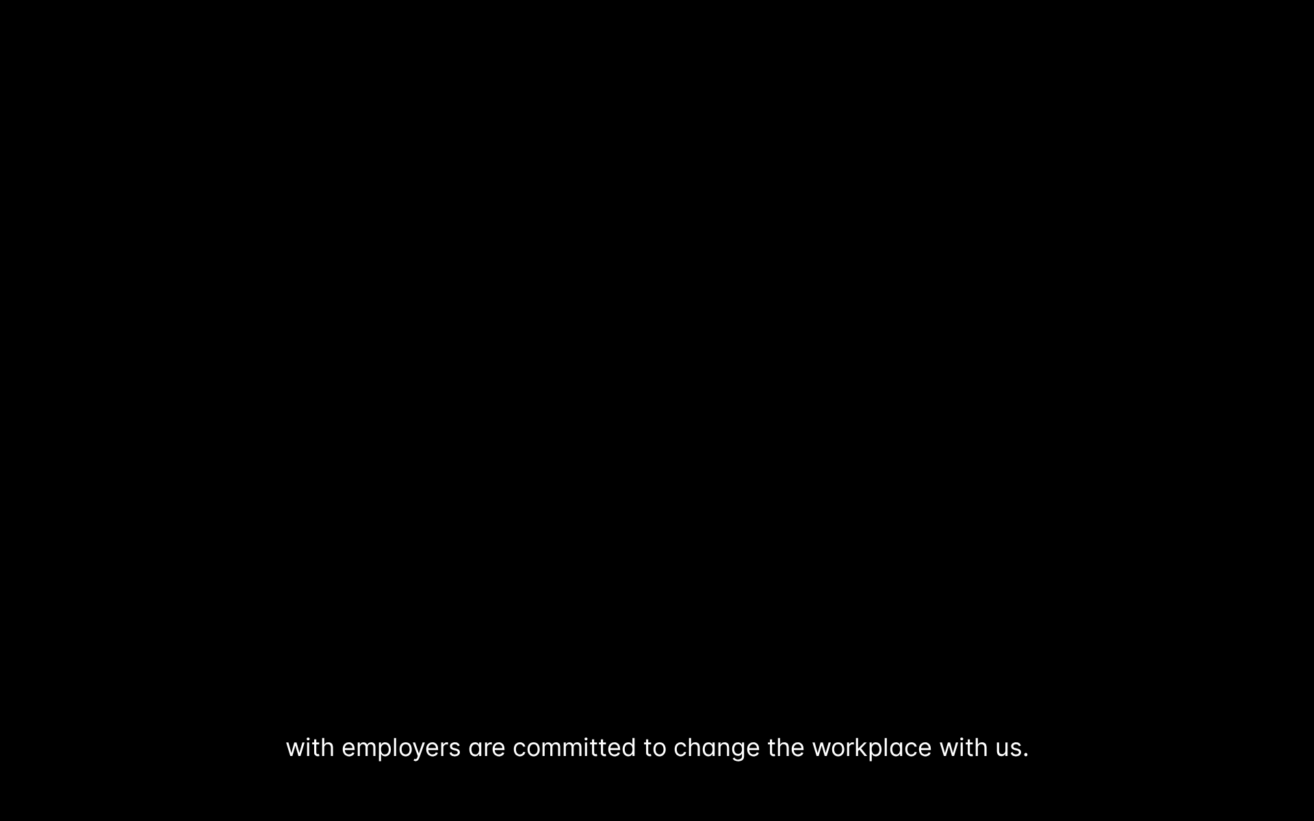
click at [640, 451] on div at bounding box center [657, 410] width 1314 height 821
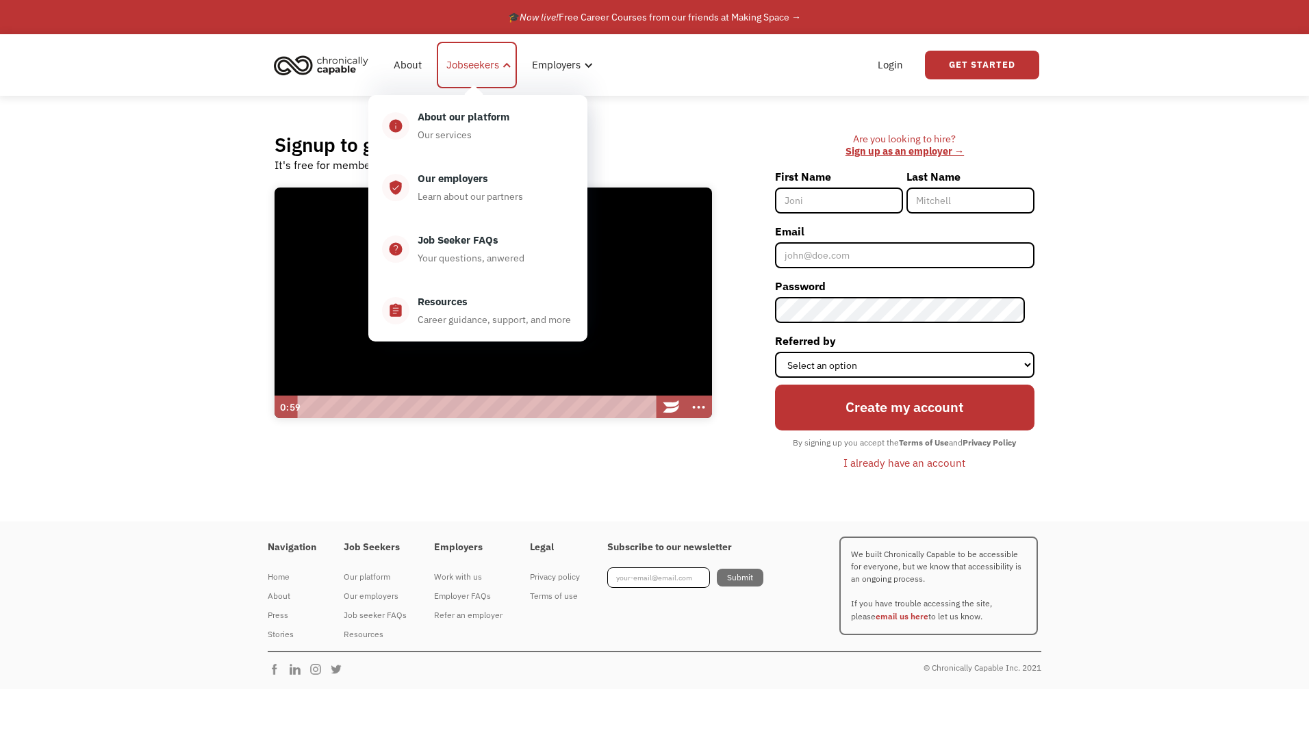
click at [470, 67] on div "Jobseekers" at bounding box center [472, 65] width 53 height 16
